Goal: Information Seeking & Learning: Learn about a topic

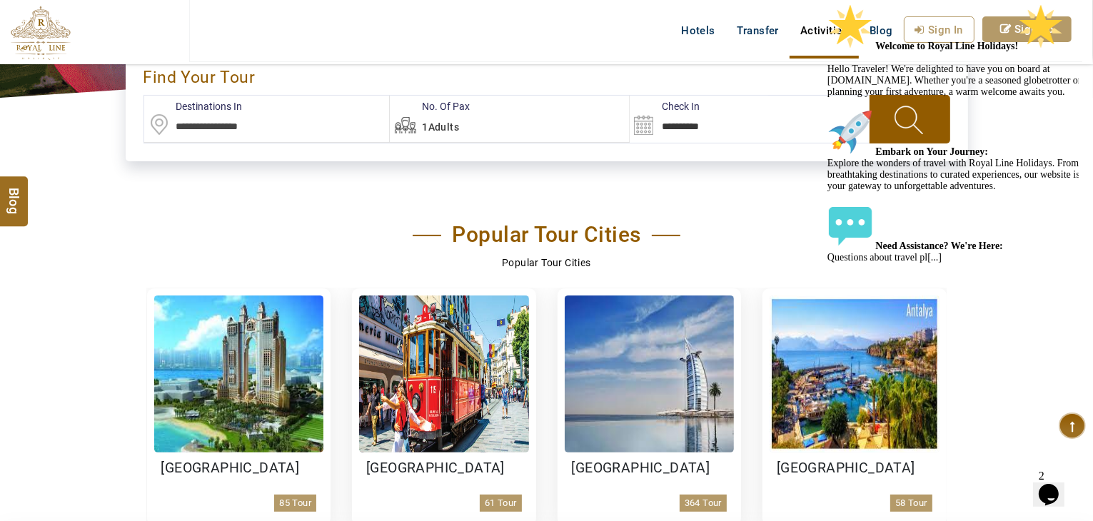
scroll to position [643, 0]
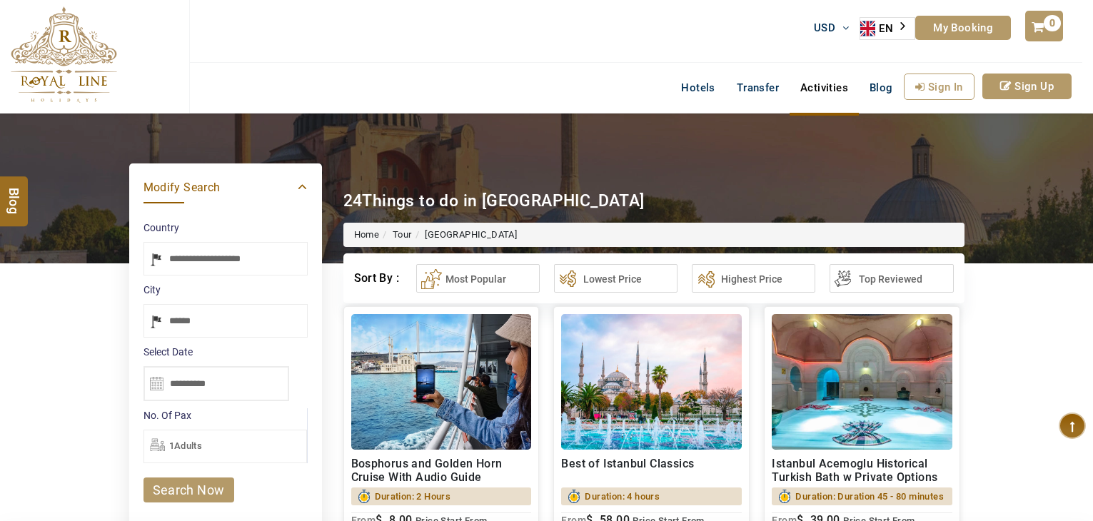
select select "*****"
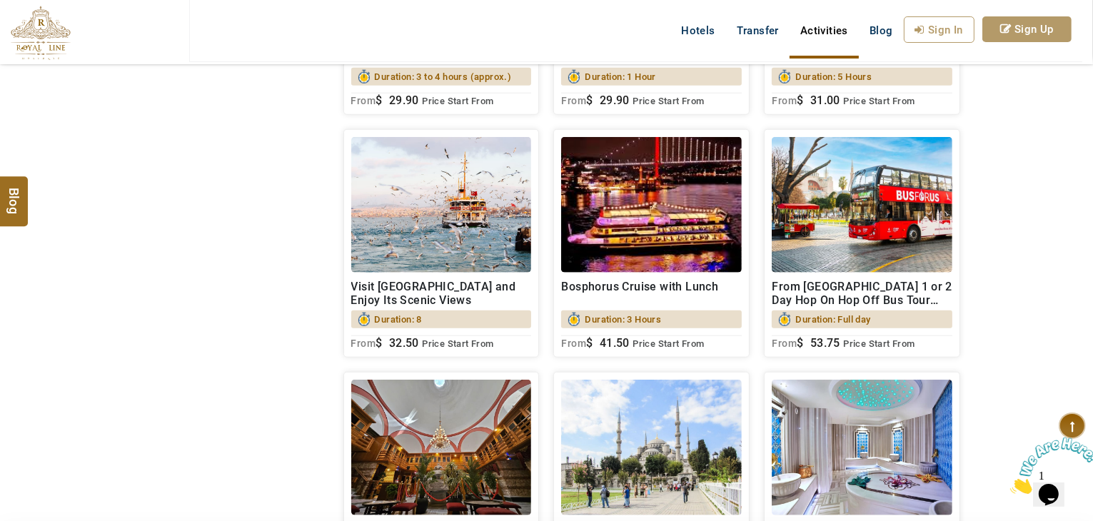
scroll to position [1428, 0]
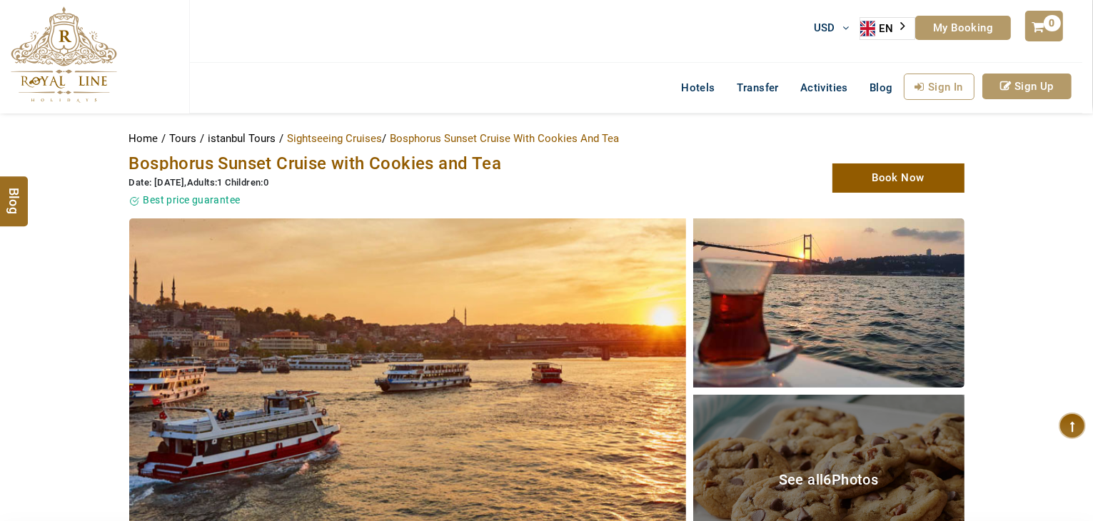
click at [357, 161] on span "Bosphorus Sunset Cruise with Cookies and Tea" at bounding box center [315, 164] width 373 height 20
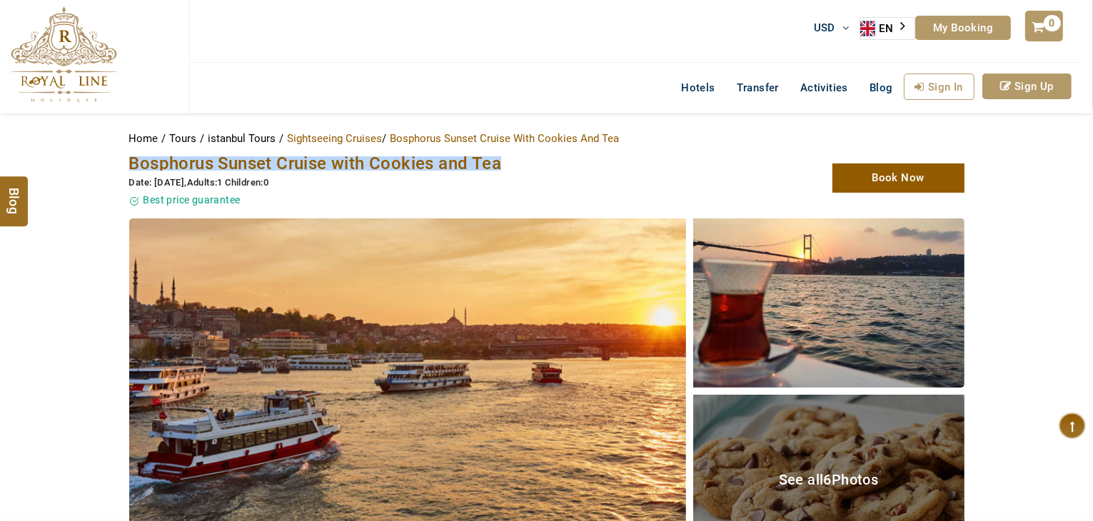
click at [357, 161] on span "Bosphorus Sunset Cruise with Cookies and Tea" at bounding box center [315, 164] width 373 height 20
copy span "Bosphorus Sunset Cruise with Cookies and Tea"
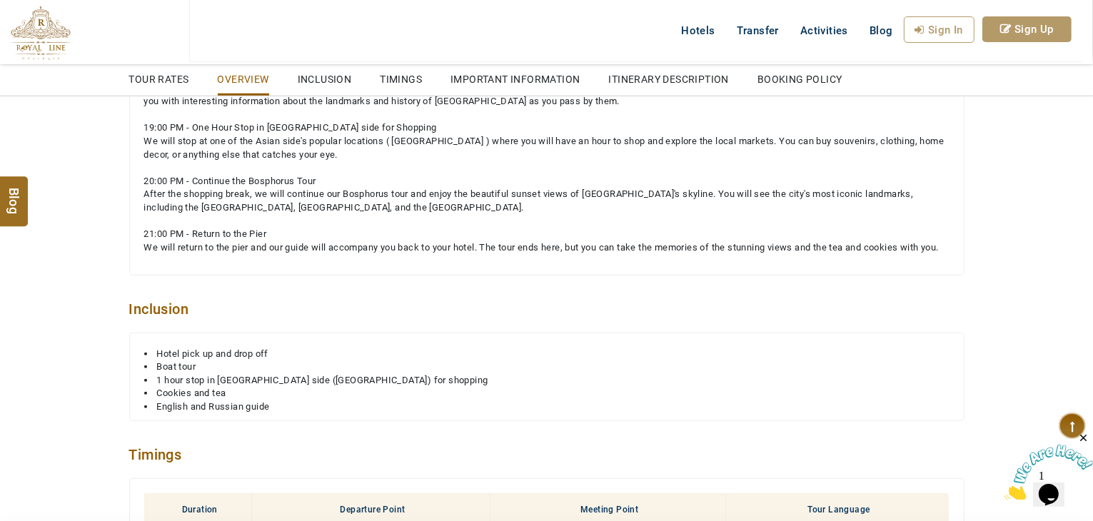
scroll to position [1287, 0]
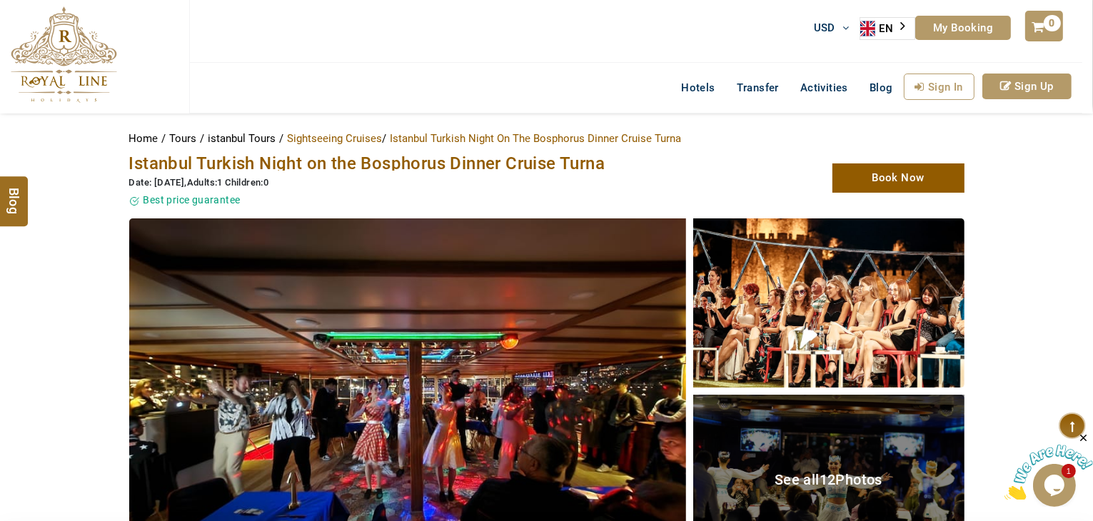
click at [509, 169] on span "Istanbul Turkish Night on the Bosphorus Dinner Cruise Turna" at bounding box center [367, 164] width 476 height 20
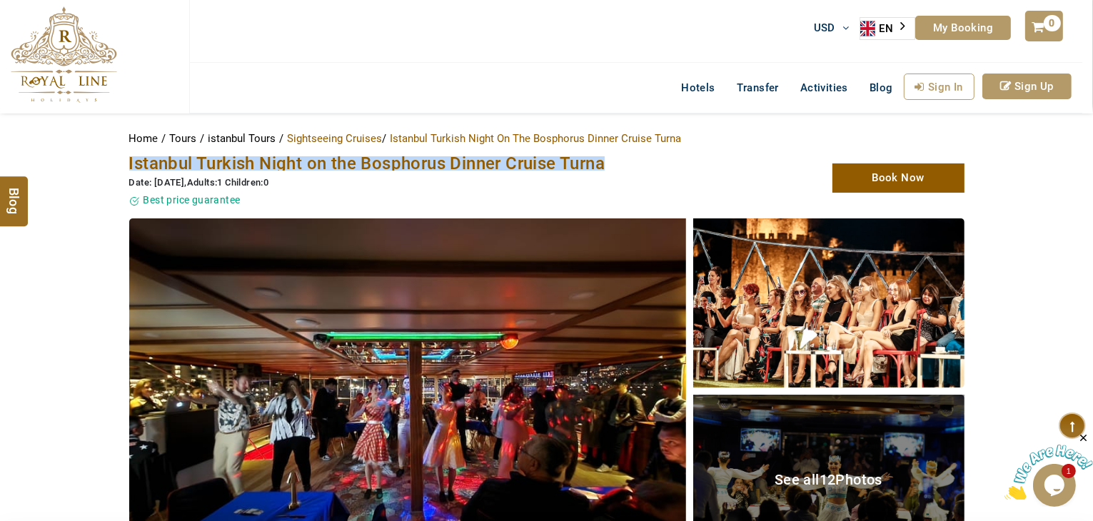
click at [509, 169] on span "Istanbul Turkish Night on the Bosphorus Dinner Cruise Turna" at bounding box center [367, 164] width 476 height 20
copy span "Istanbul Turkish Night on the Bosphorus Dinner Cruise Turna"
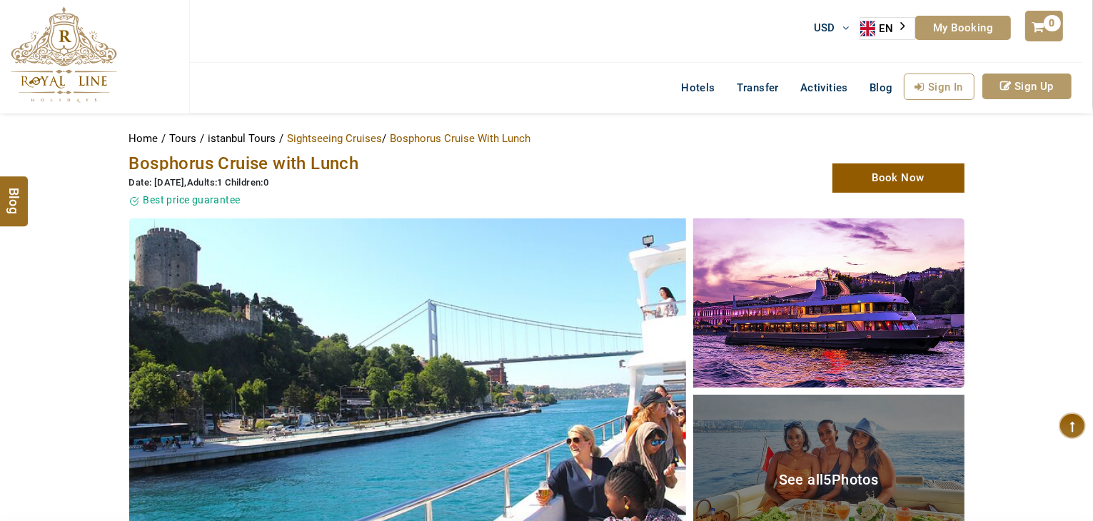
click at [317, 159] on span "Bosphorus Cruise with Lunch" at bounding box center [244, 164] width 230 height 20
copy span "Bosphorus Cruise with Lunch"
